Goal: Task Accomplishment & Management: Complete application form

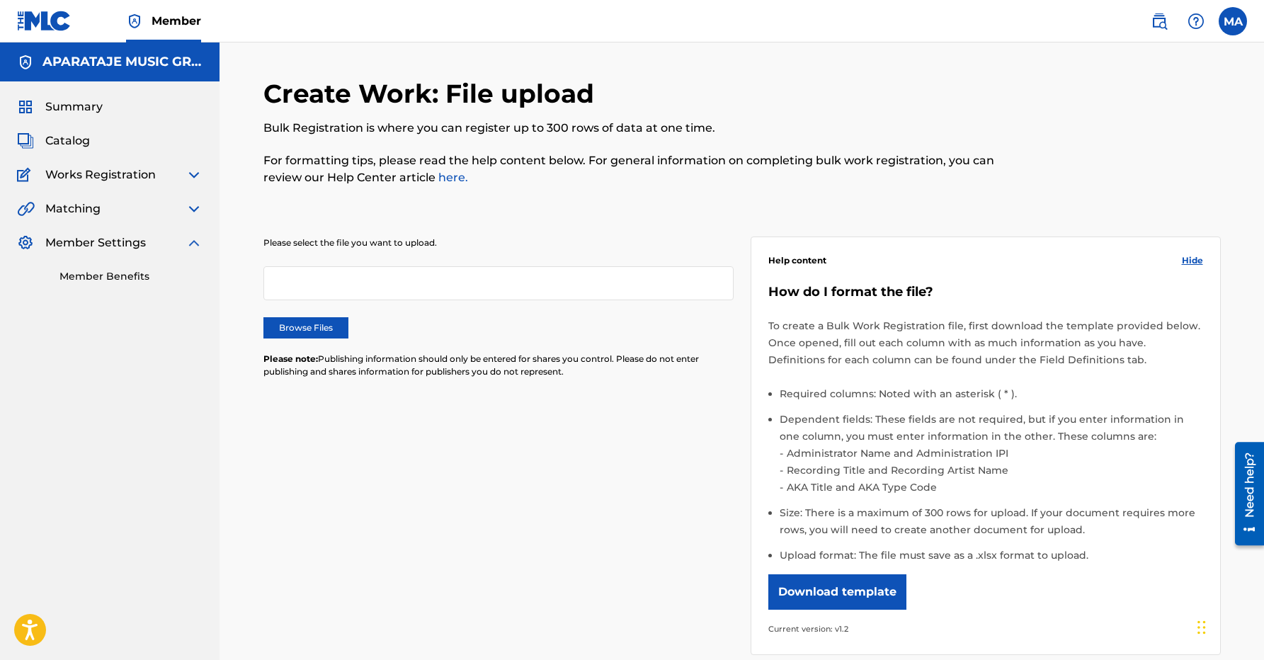
click at [36, 16] on img at bounding box center [44, 21] width 55 height 21
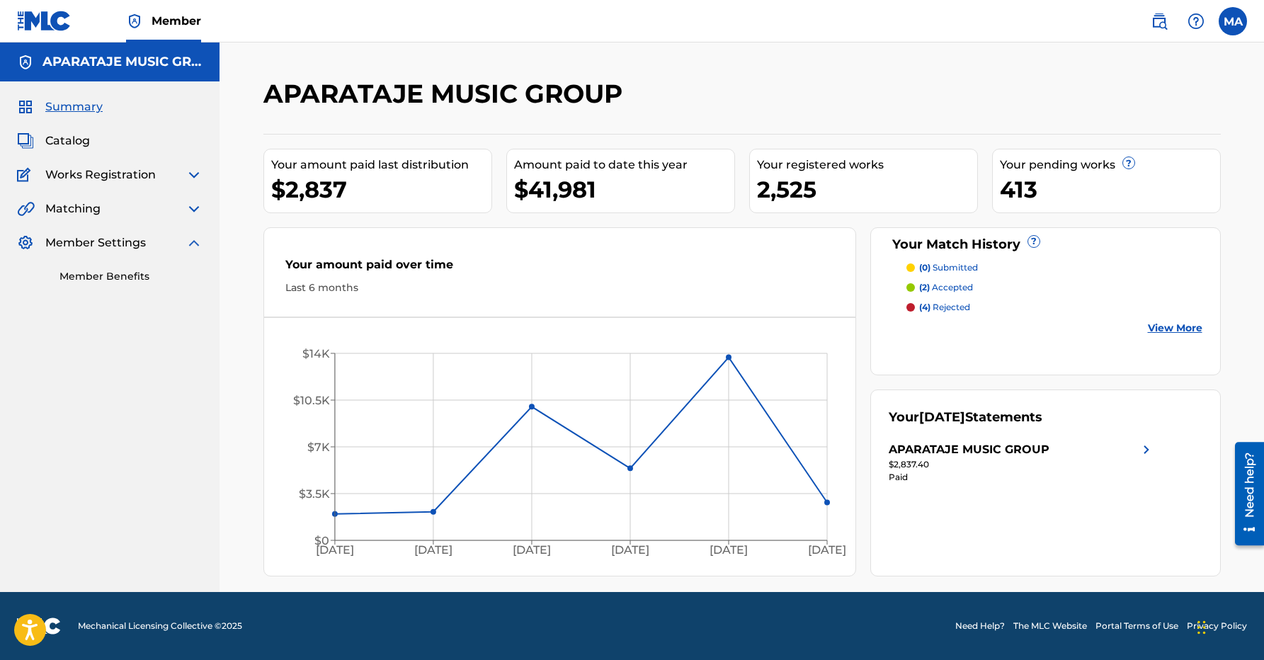
click at [78, 110] on span "Summary" at bounding box center [73, 106] width 57 height 17
click at [47, 23] on img at bounding box center [44, 21] width 55 height 21
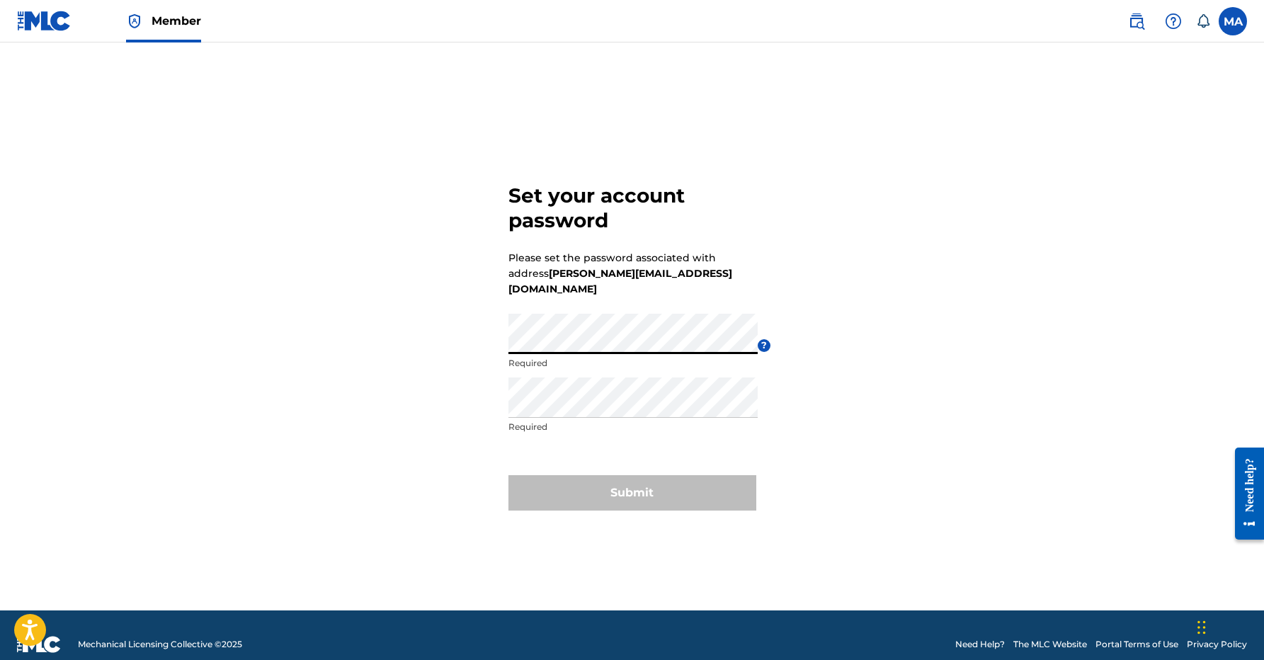
click at [474, 340] on div "Set your account password Please set the password associated with address miche…" at bounding box center [632, 344] width 991 height 533
click at [458, 397] on div "Set your account password Please set the password associated with address miche…" at bounding box center [632, 344] width 991 height 533
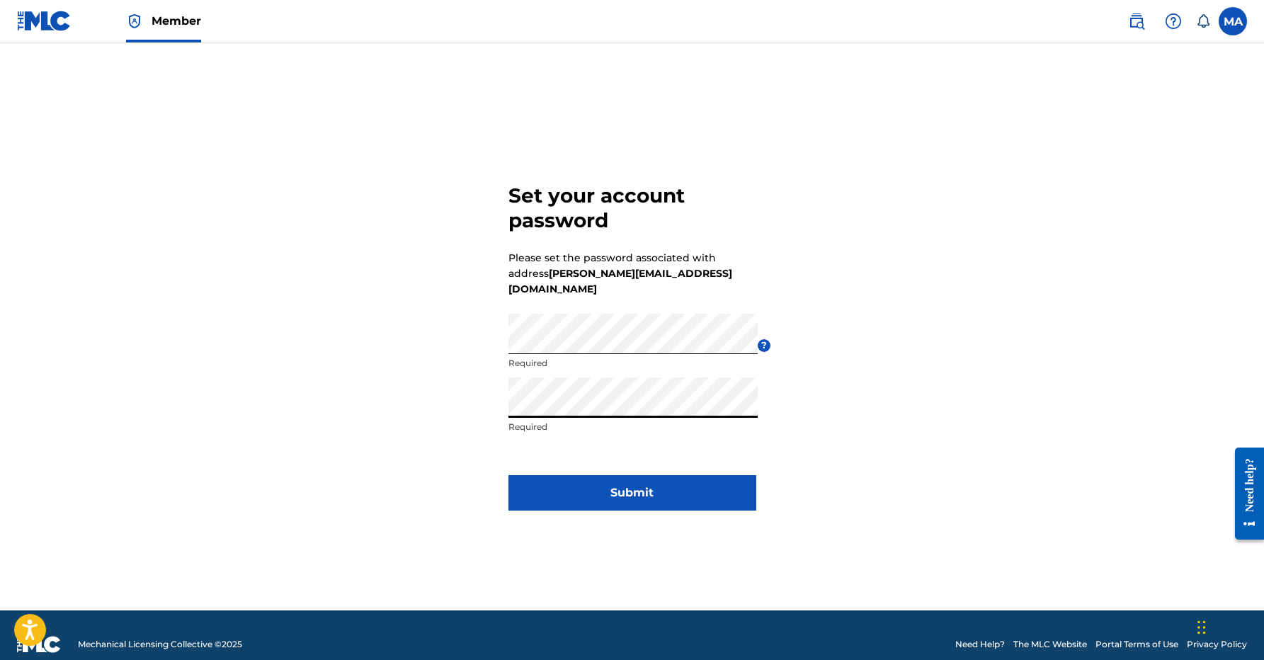
click button "Submit" at bounding box center [632, 492] width 248 height 35
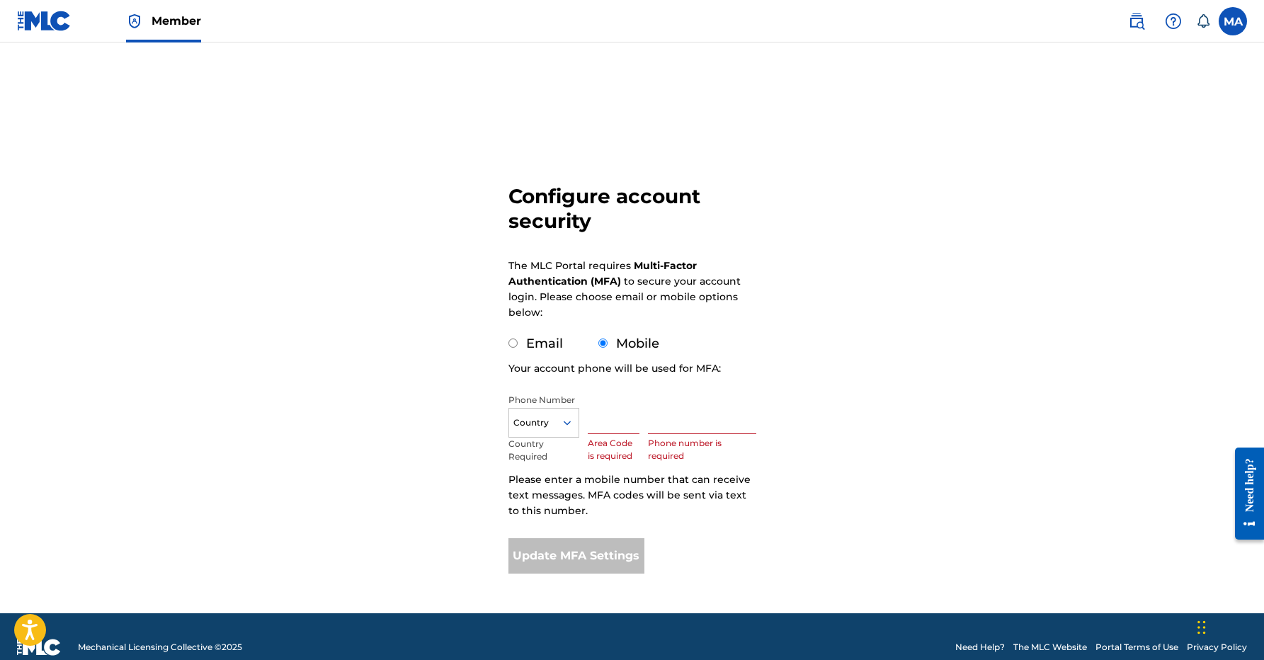
click at [509, 343] on input "Email" at bounding box center [512, 342] width 9 height 9
radio input "true"
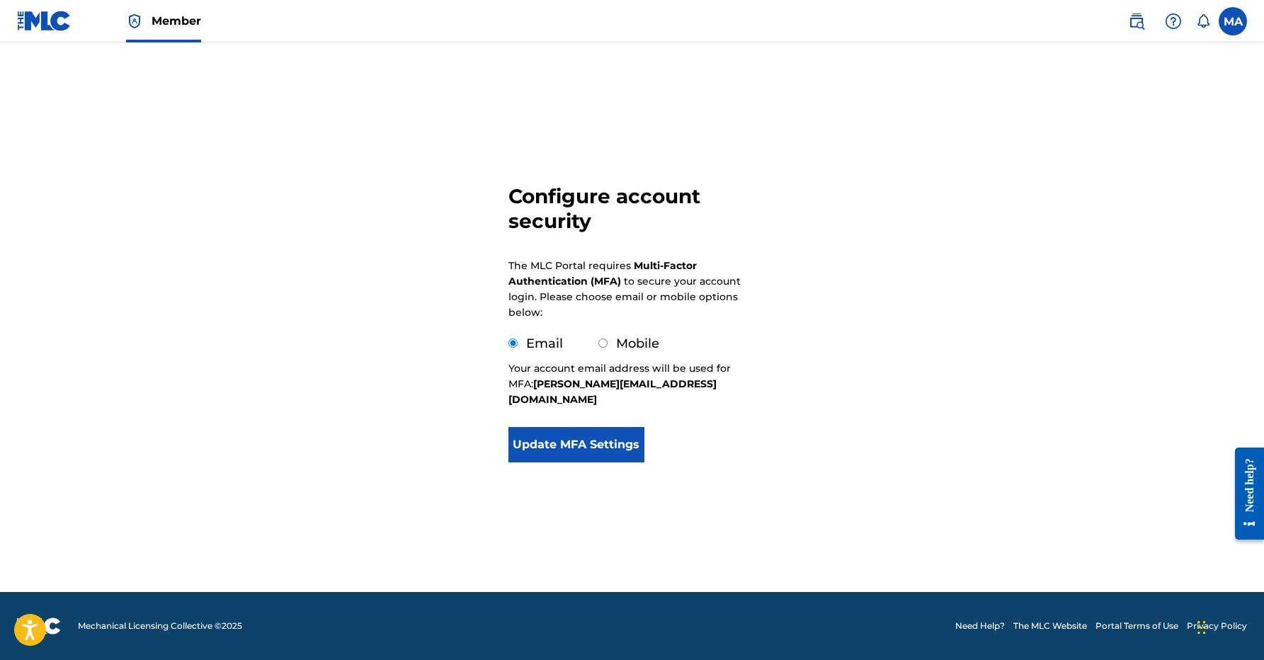
click at [536, 427] on button "Update MFA Settings" at bounding box center [576, 444] width 137 height 35
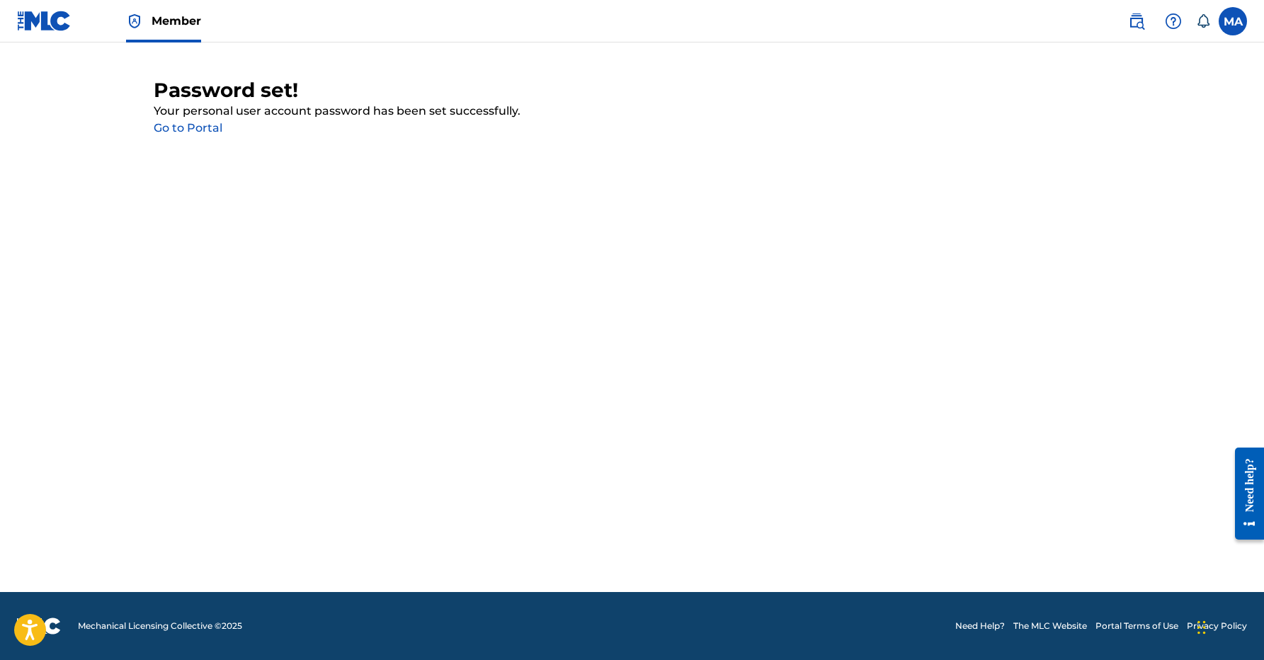
click at [188, 132] on link "Go to Portal" at bounding box center [188, 127] width 69 height 13
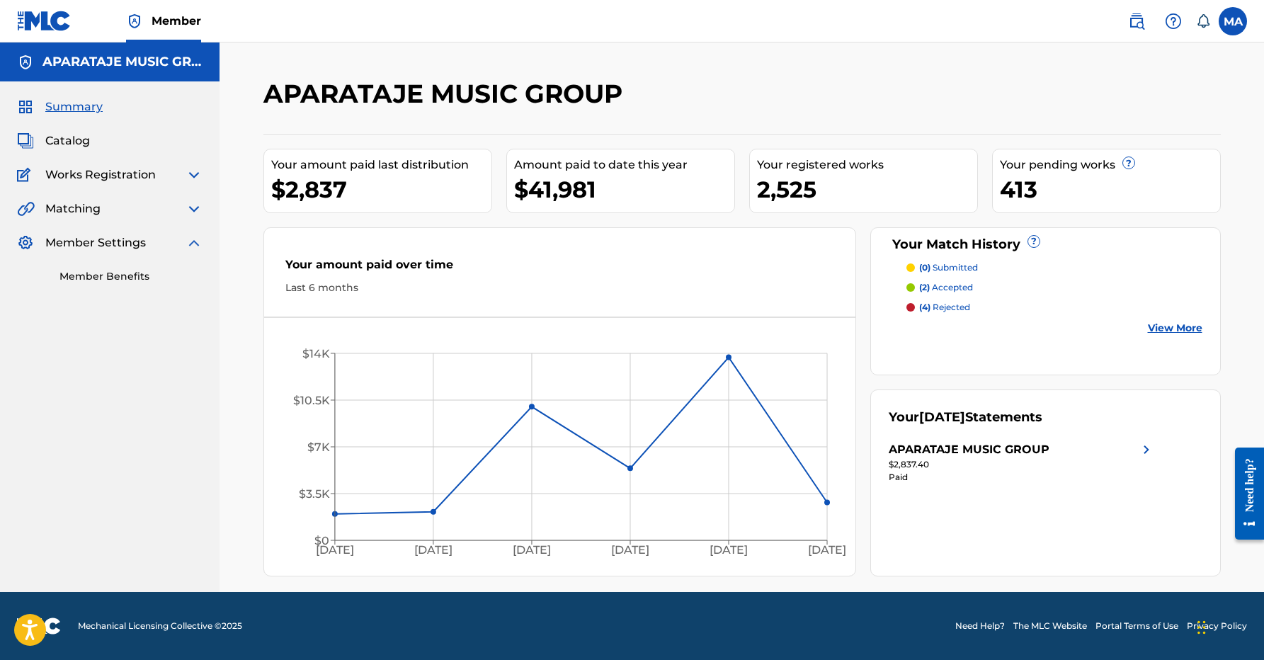
click at [139, 57] on h5 "APARATAJE MUSIC GROUP" at bounding box center [122, 62] width 160 height 16
click at [145, 71] on div "APARATAJE MUSIC GROUP" at bounding box center [110, 61] width 220 height 39
click at [42, 32] on link at bounding box center [44, 21] width 55 height 42
click at [95, 142] on div "Catalog" at bounding box center [110, 140] width 186 height 17
click at [72, 142] on span "Catalog" at bounding box center [67, 140] width 45 height 17
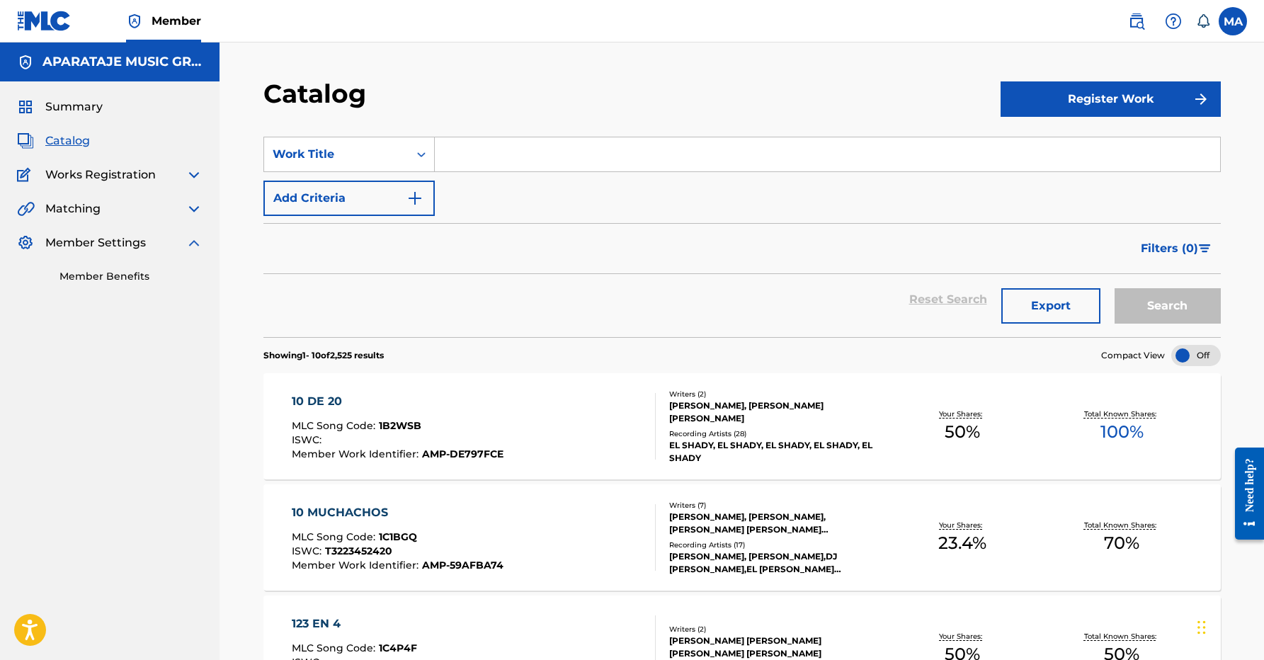
click at [109, 107] on div "Summary" at bounding box center [110, 106] width 186 height 17
click at [88, 106] on span "Summary" at bounding box center [73, 106] width 57 height 17
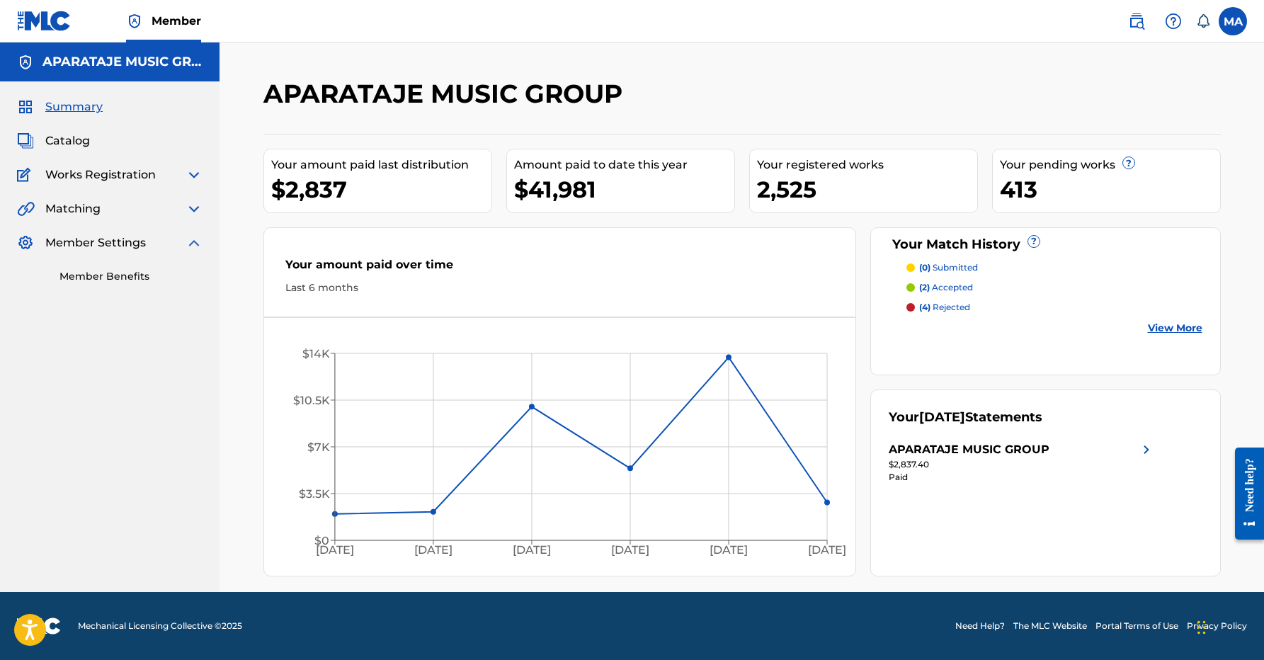
click at [147, 141] on div "Catalog" at bounding box center [110, 140] width 186 height 17
click at [100, 137] on div "Catalog" at bounding box center [110, 140] width 186 height 17
click at [174, 166] on div "Works Registration" at bounding box center [110, 174] width 186 height 17
click at [198, 178] on img at bounding box center [194, 174] width 17 height 17
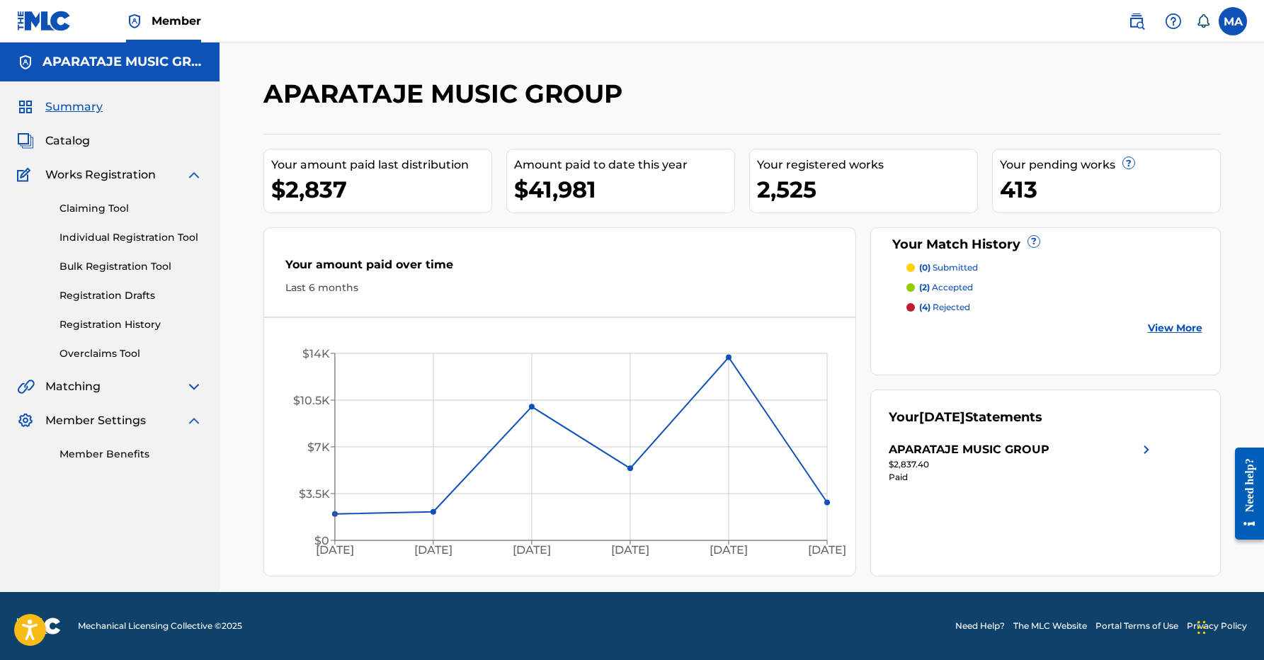
click at [183, 26] on span "Member" at bounding box center [177, 21] width 50 height 16
click at [161, 17] on span "Member" at bounding box center [177, 21] width 50 height 16
click at [40, 28] on img at bounding box center [44, 21] width 55 height 21
click at [187, 21] on span "Member" at bounding box center [177, 21] width 50 height 16
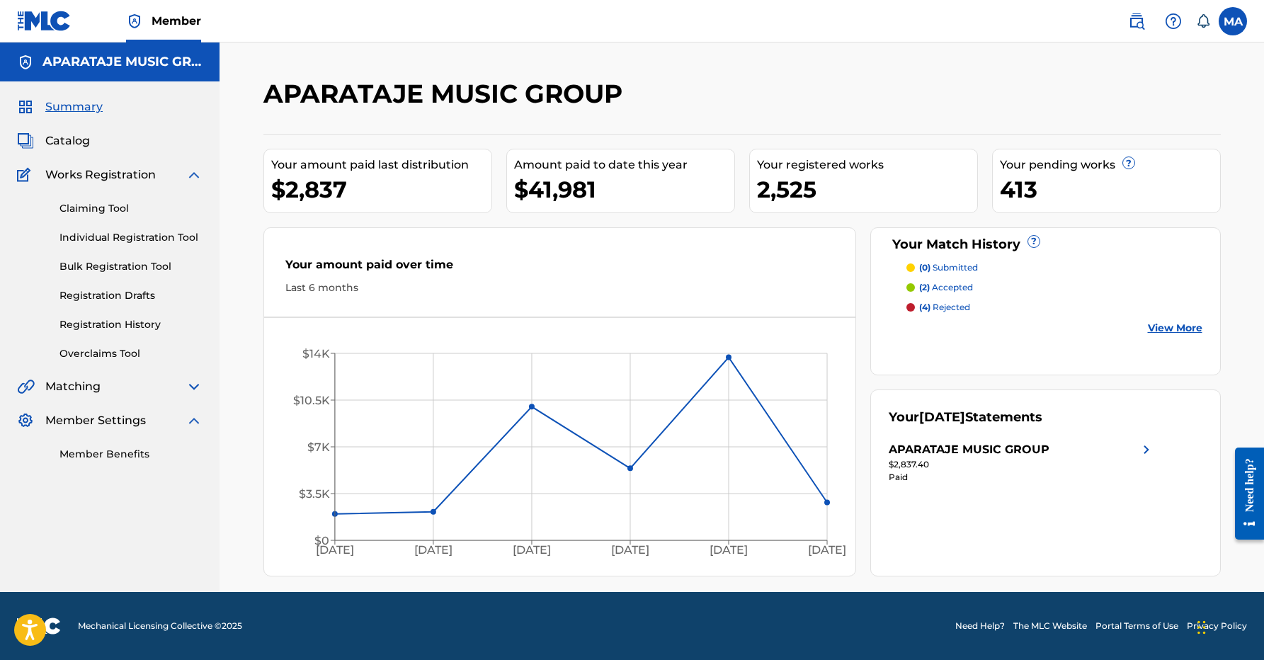
click at [186, 28] on span "Member" at bounding box center [177, 21] width 50 height 16
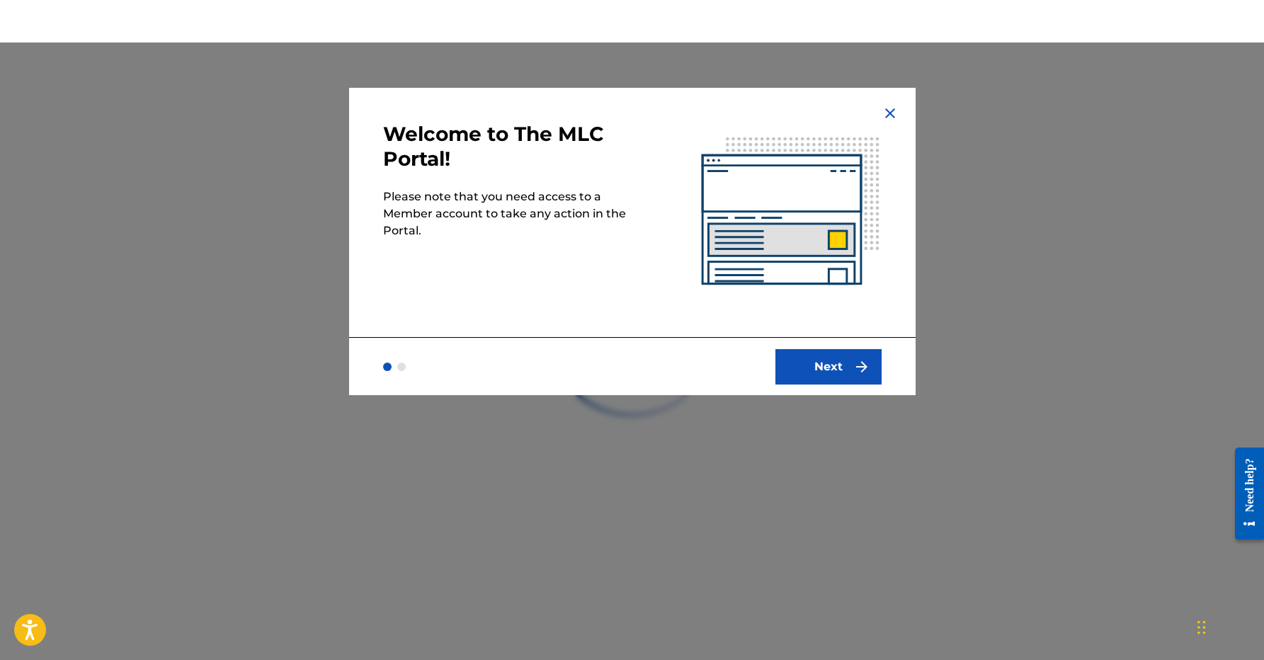
click at [832, 367] on button "Next" at bounding box center [828, 366] width 106 height 35
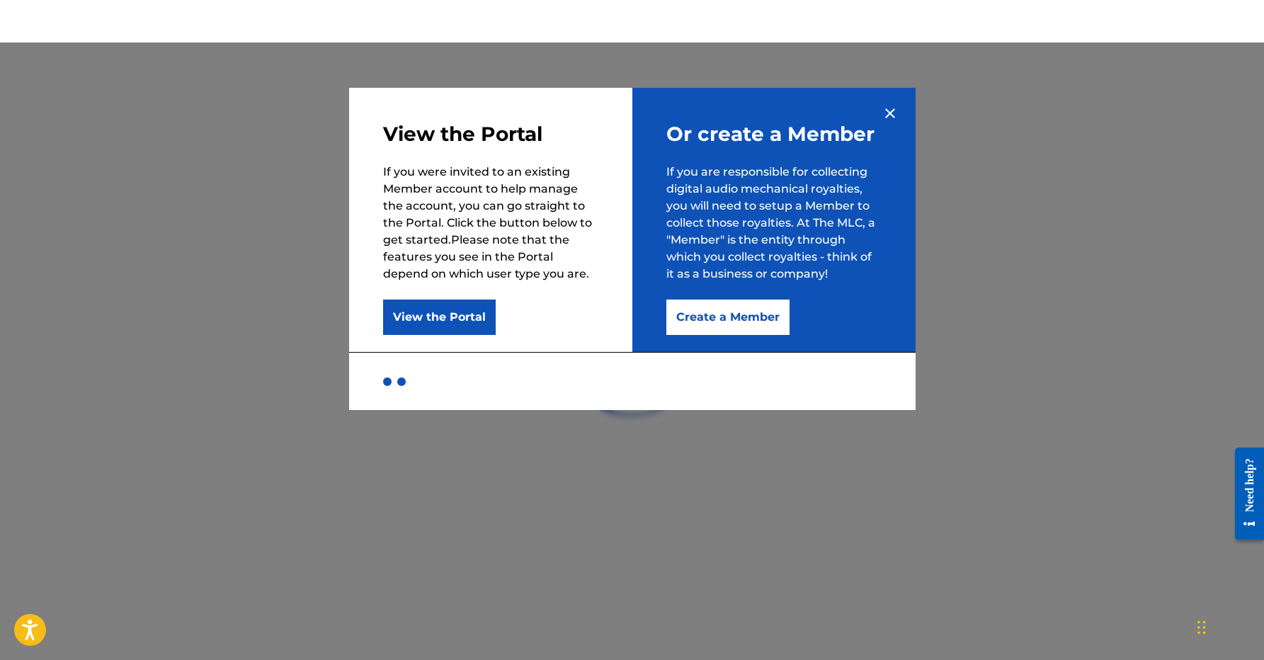
click at [451, 319] on button "View the Portal" at bounding box center [439, 317] width 113 height 35
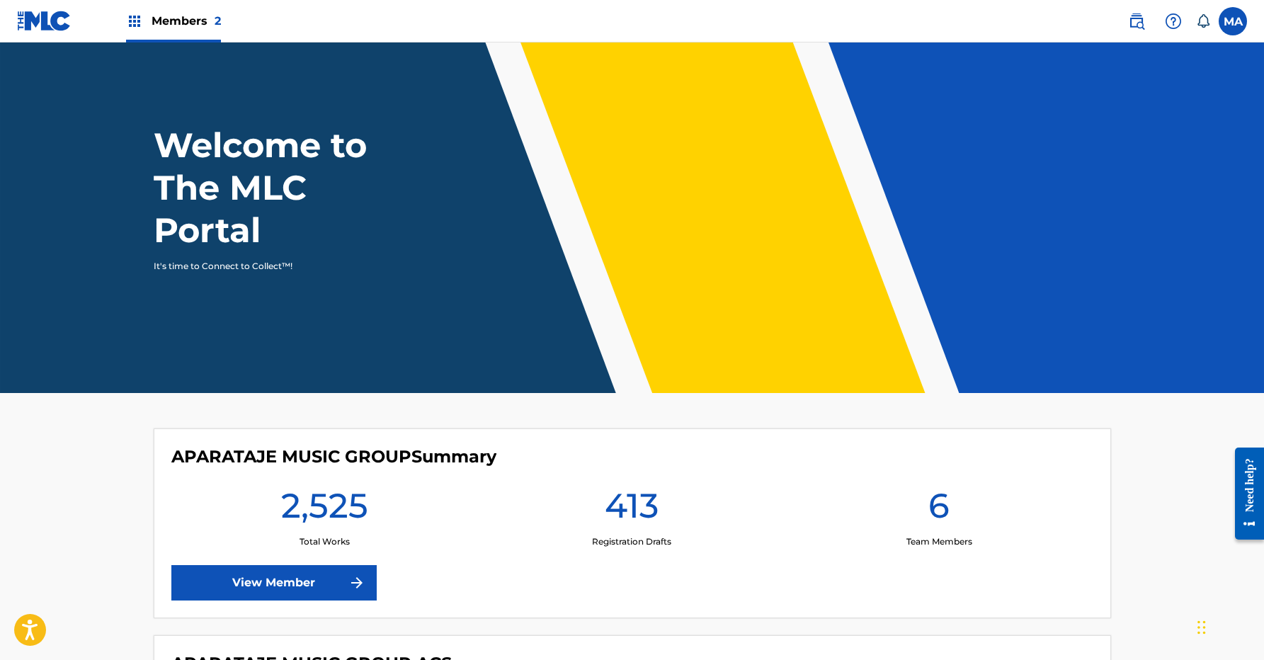
scroll to position [16, 0]
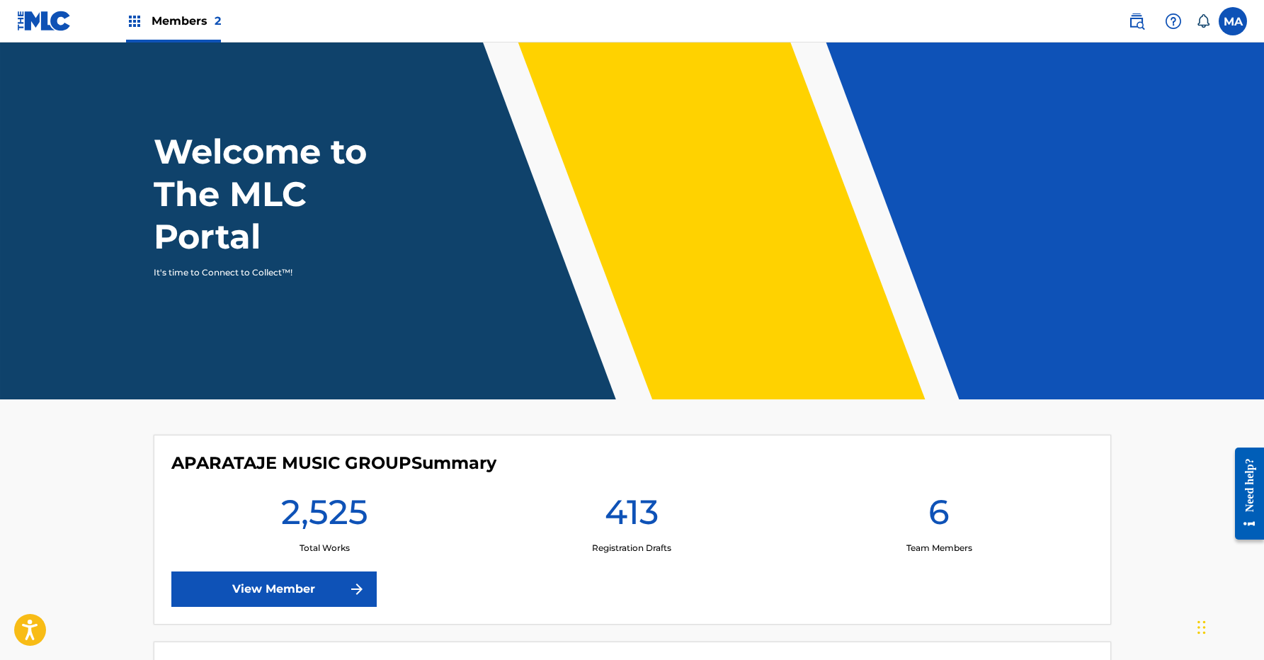
click at [1220, 25] on label at bounding box center [1233, 21] width 28 height 28
click at [1233, 21] on input "MA Michelle Abreu michelle@aparatajemusicgroup.com Notification Preferences Pro…" at bounding box center [1233, 21] width 0 height 0
click at [181, 25] on span "Members 2" at bounding box center [186, 21] width 69 height 16
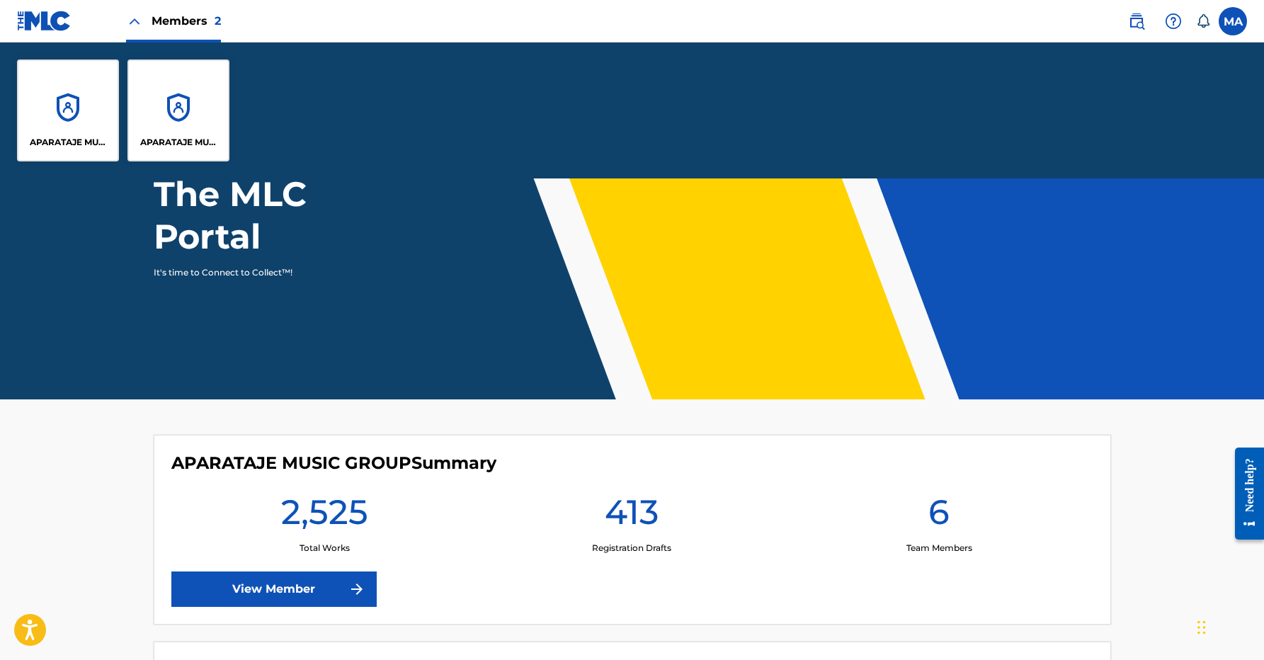
click at [147, 114] on div "APARATAJE MUSIC GROUP AC" at bounding box center [178, 110] width 102 height 102
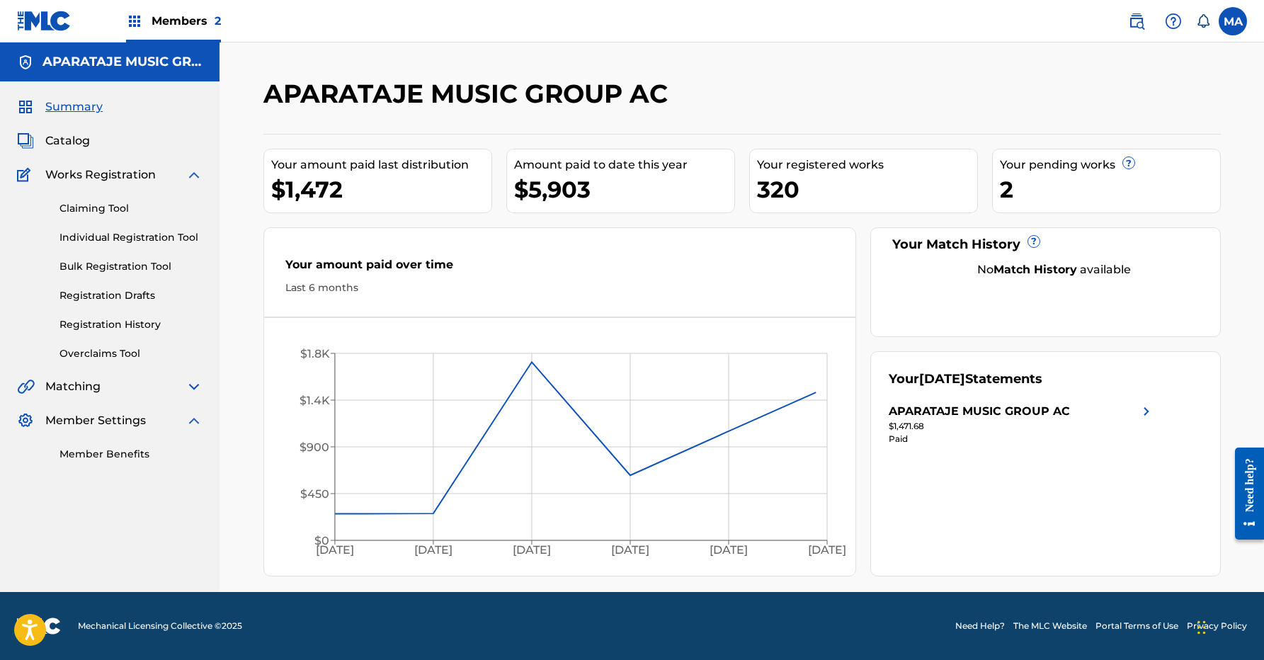
click at [176, 16] on span "Members 2" at bounding box center [186, 21] width 69 height 16
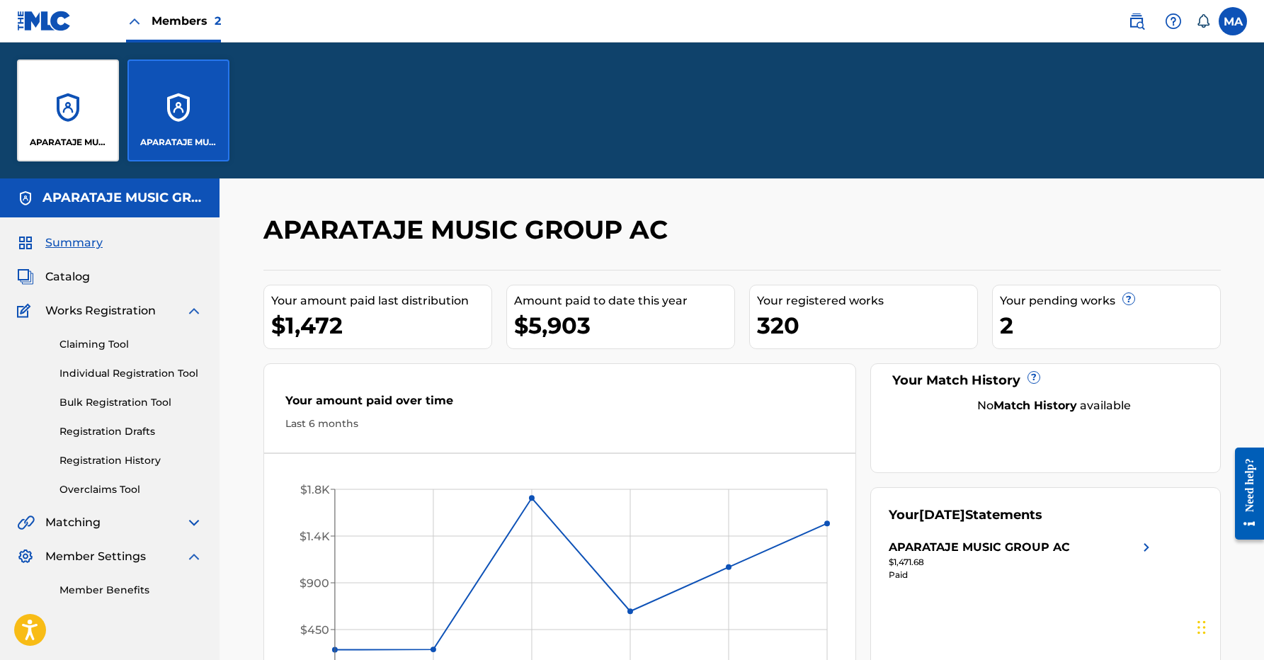
click at [93, 69] on div "APARATAJE MUSIC GROUP" at bounding box center [68, 110] width 102 height 102
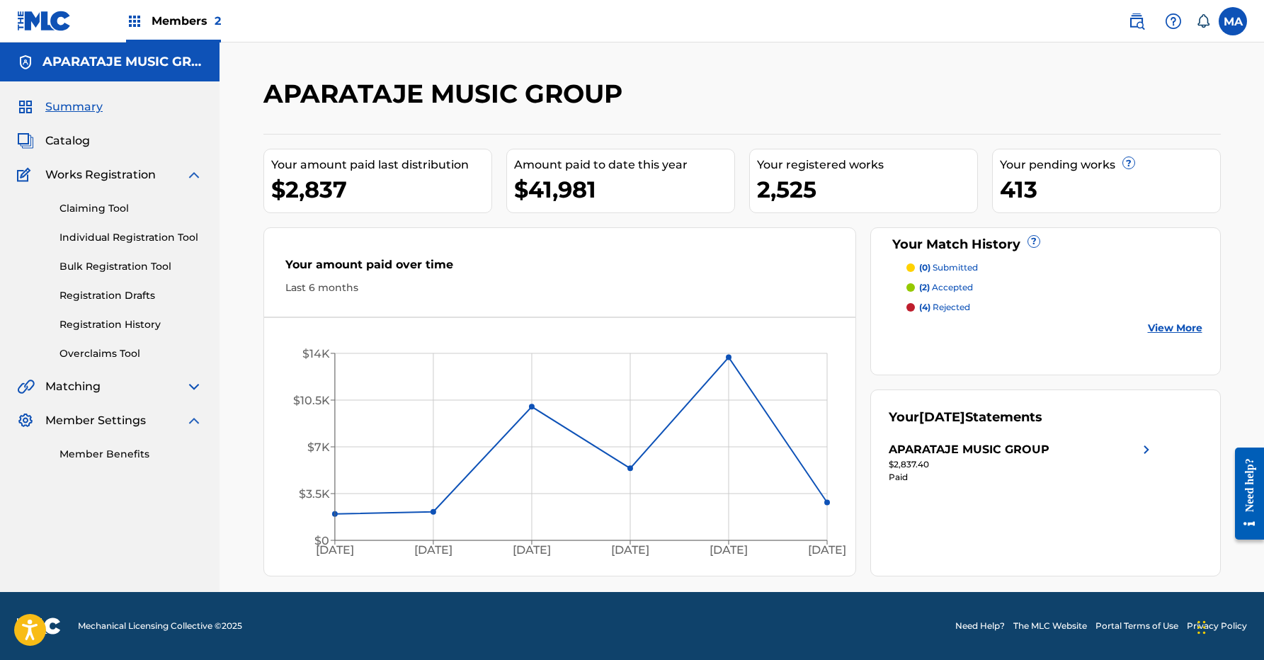
click at [109, 271] on link "Bulk Registration Tool" at bounding box center [130, 266] width 143 height 15
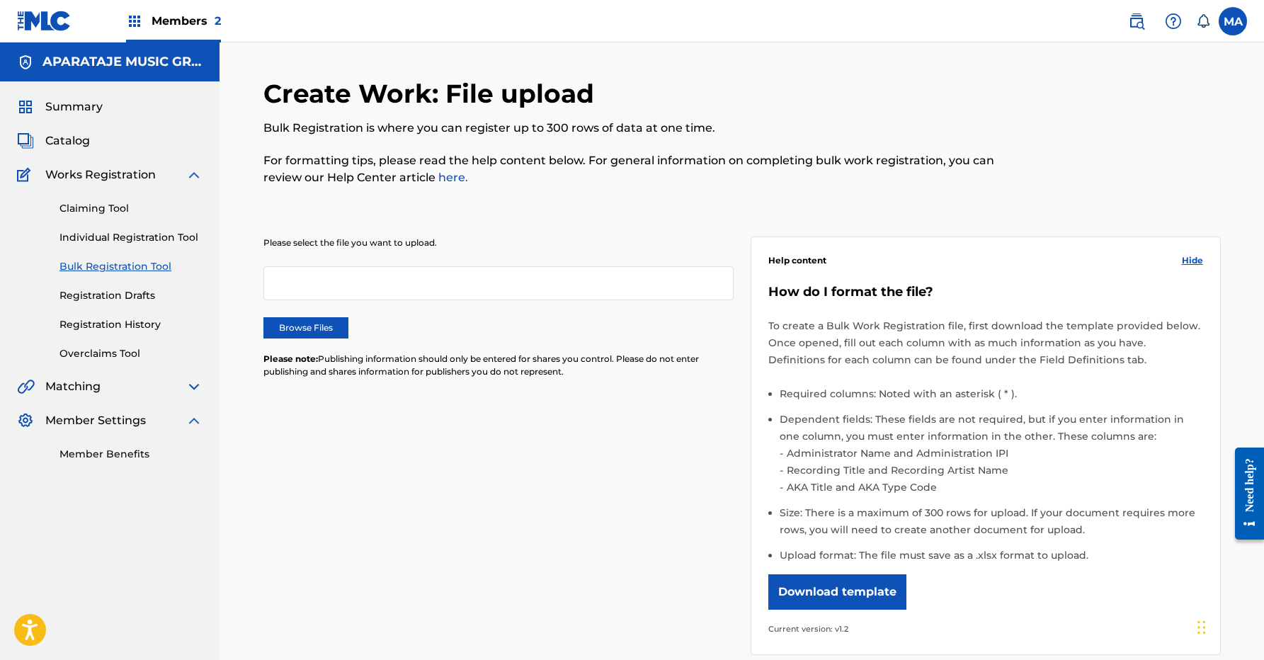
click at [528, 295] on div at bounding box center [498, 283] width 470 height 34
